Goal: Book appointment/travel/reservation

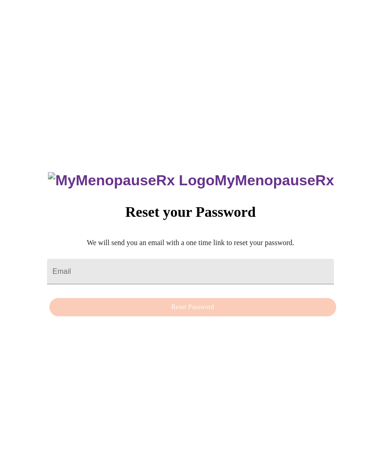
click at [196, 284] on input "Email" at bounding box center [190, 272] width 287 height 26
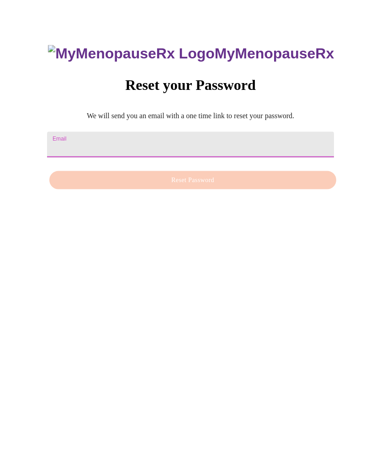
scroll to position [51, 0]
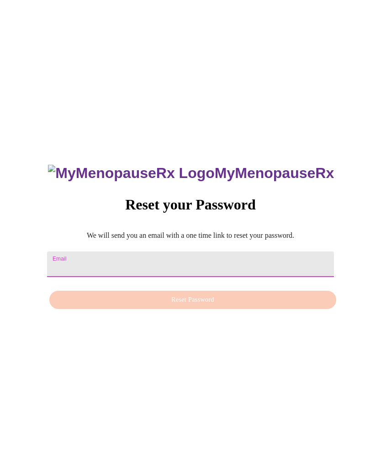
click at [152, 165] on img at bounding box center [131, 173] width 166 height 17
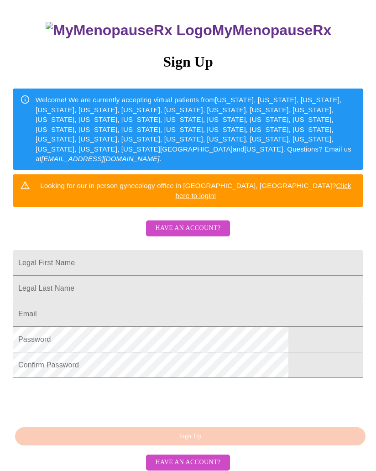
click at [209, 469] on span "Have an account?" at bounding box center [187, 462] width 65 height 11
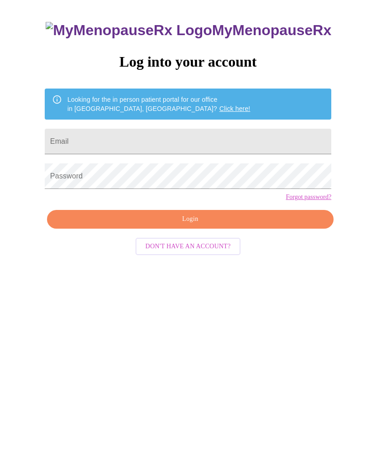
scroll to position [9, 0]
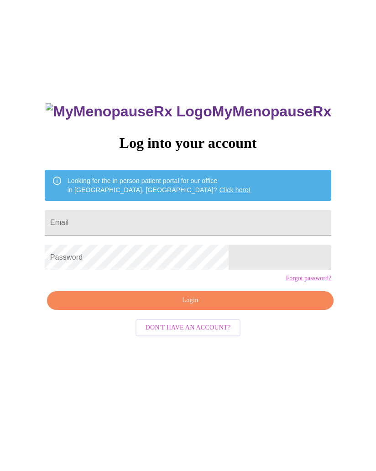
click at [206, 232] on input "Email" at bounding box center [188, 223] width 287 height 26
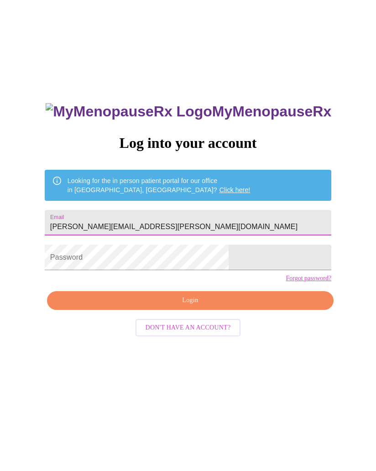
type input "[PERSON_NAME][EMAIL_ADDRESS][PERSON_NAME][DOMAIN_NAME]"
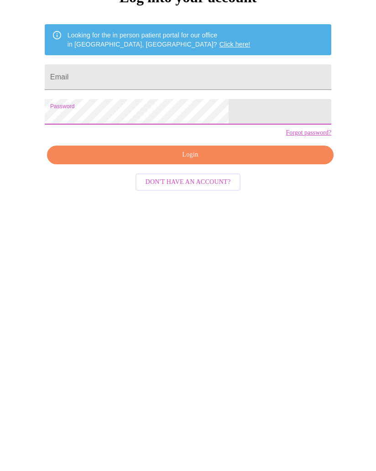
scroll to position [51, 0]
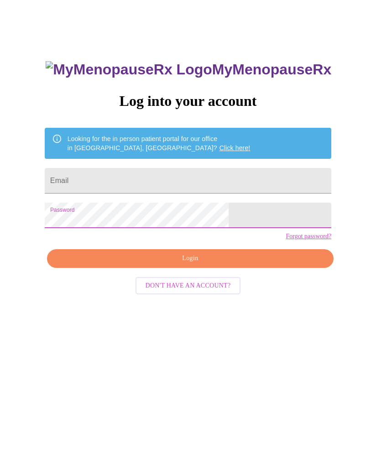
click at [132, 184] on input "Email" at bounding box center [188, 181] width 287 height 26
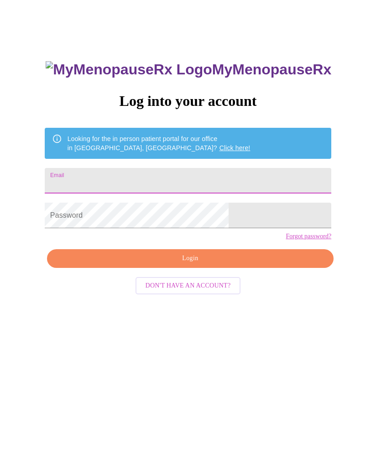
click at [109, 190] on input "Email" at bounding box center [188, 181] width 287 height 26
click at [175, 188] on input "Email" at bounding box center [188, 181] width 287 height 26
click at [149, 189] on input "Email" at bounding box center [188, 181] width 287 height 26
click at [108, 189] on input "Email" at bounding box center [188, 181] width 287 height 26
paste input "kim.tangeman@gmail.com"
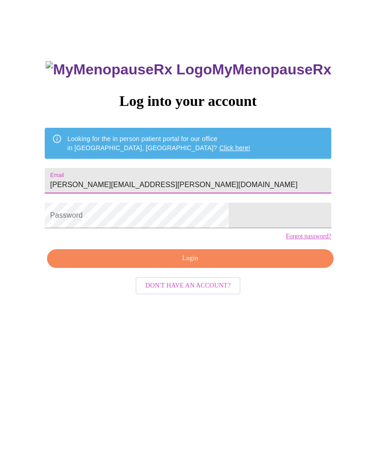
type input "kim.tangeman@gmail.com"
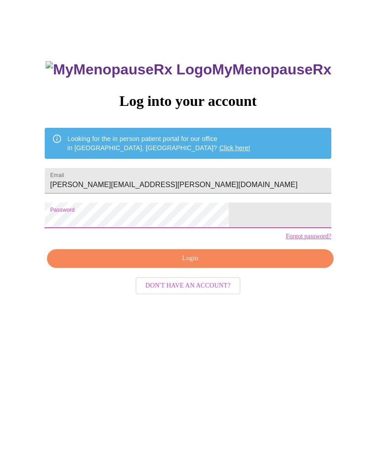
click at [196, 265] on span "Login" at bounding box center [191, 258] width 266 height 11
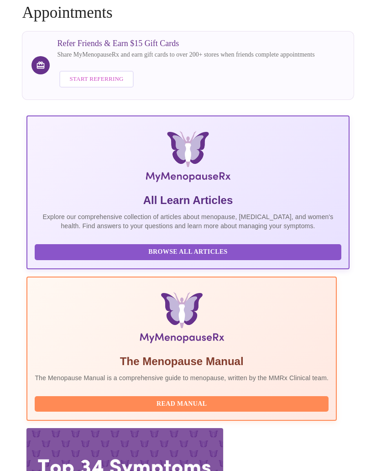
scroll to position [65, 0]
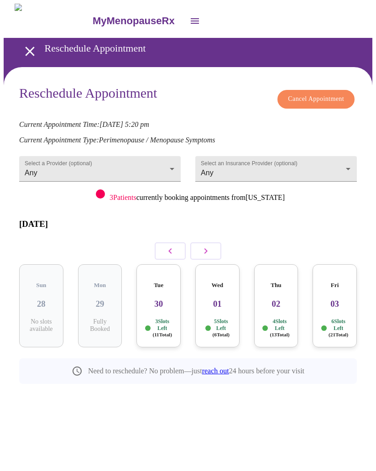
click at [341, 299] on h3 "03" at bounding box center [335, 304] width 30 height 10
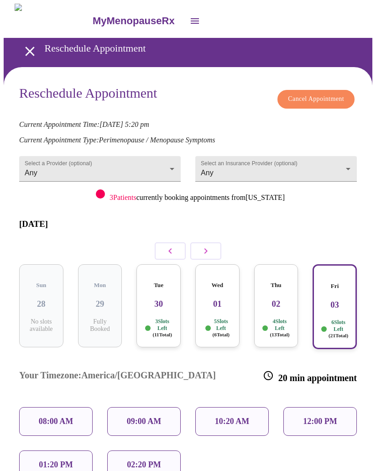
click at [287, 296] on div "Thu 02 4 Slots Left ( 13 Total)" at bounding box center [276, 306] width 44 height 83
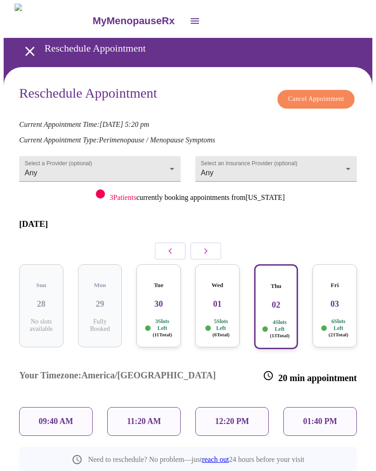
click at [220, 299] on h3 "01" at bounding box center [218, 304] width 30 height 10
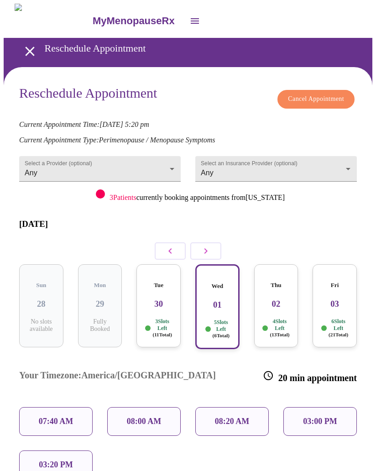
click at [340, 299] on h3 "03" at bounding box center [335, 304] width 30 height 10
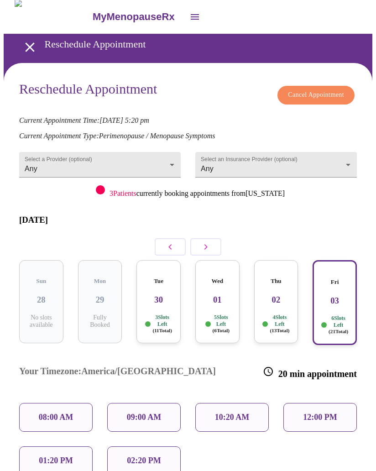
scroll to position [5, 0]
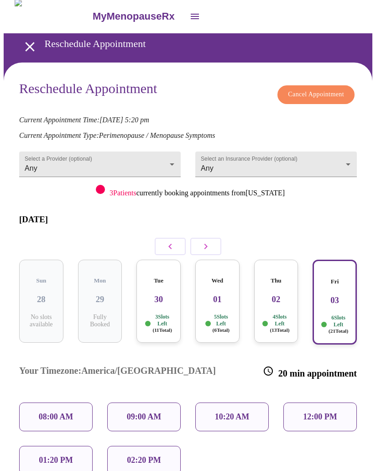
click at [211, 241] on icon "button" at bounding box center [206, 246] width 11 height 11
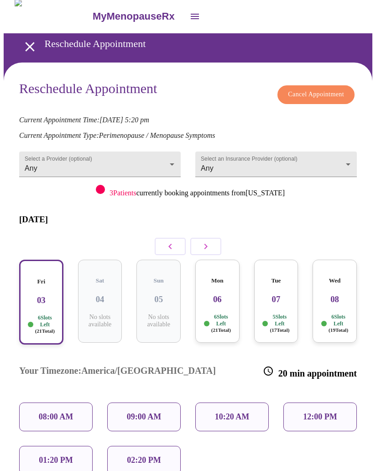
click at [213, 289] on div "Mon 06 6 Slots Left ( 21 Total)" at bounding box center [218, 301] width 44 height 83
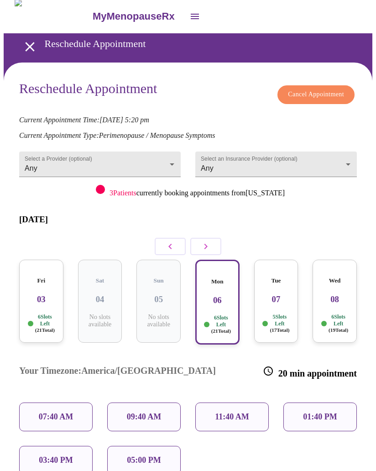
click at [281, 288] on div "Tue 07 5 Slots Left ( 17 Total)" at bounding box center [276, 301] width 44 height 83
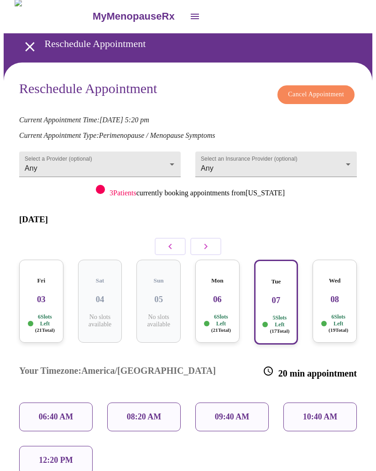
click at [342, 295] on h3 "08" at bounding box center [335, 300] width 30 height 10
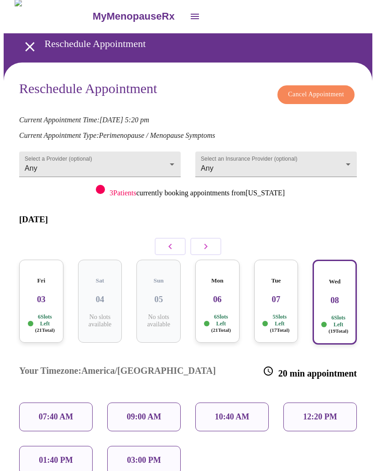
click at [217, 295] on h3 "06" at bounding box center [218, 300] width 30 height 10
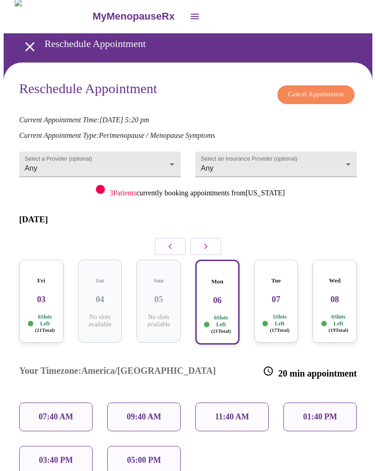
click at [210, 241] on icon "button" at bounding box center [206, 246] width 11 height 11
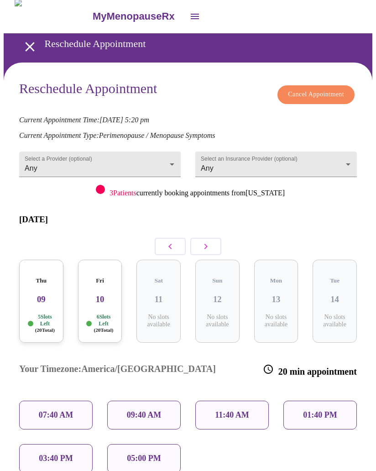
scroll to position [0, 0]
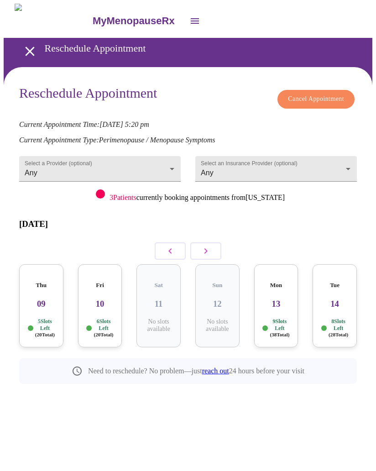
click at [173, 246] on icon "button" at bounding box center [170, 251] width 11 height 11
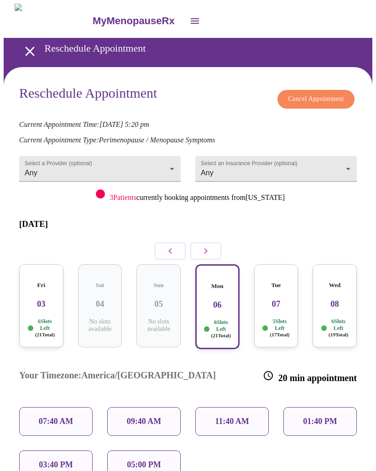
click at [222, 295] on div "Mon 06 6 Slots Left ( 21 Total)" at bounding box center [218, 307] width 44 height 85
click at [143, 460] on p "05:00 PM" at bounding box center [144, 465] width 34 height 10
click at [146, 460] on p "05:00 PM" at bounding box center [144, 465] width 34 height 10
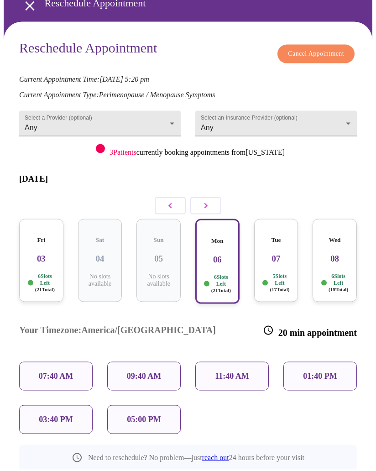
scroll to position [44, 0]
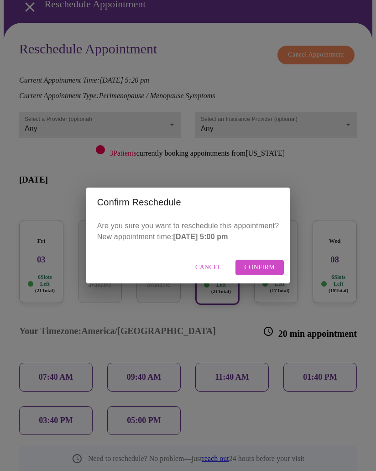
scroll to position [44, 0]
click at [267, 274] on span "Confirm" at bounding box center [260, 267] width 31 height 11
